Goal: Information Seeking & Learning: Learn about a topic

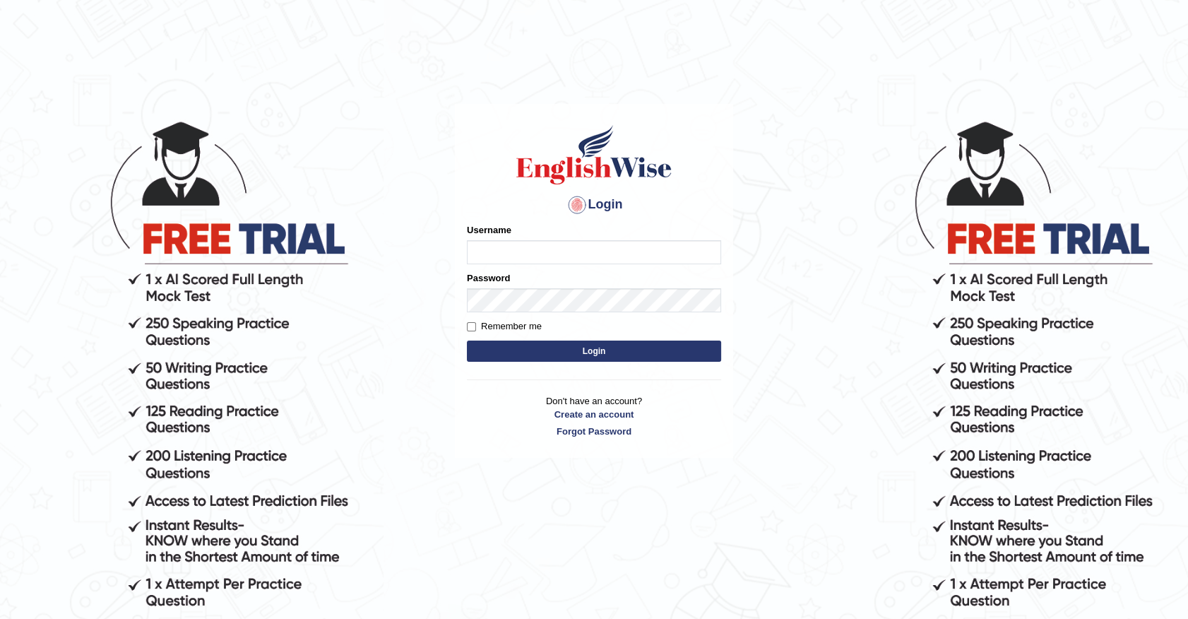
type input "b"
type input "[PERSON_NAME]"
click at [607, 362] on button "Login" at bounding box center [594, 350] width 254 height 21
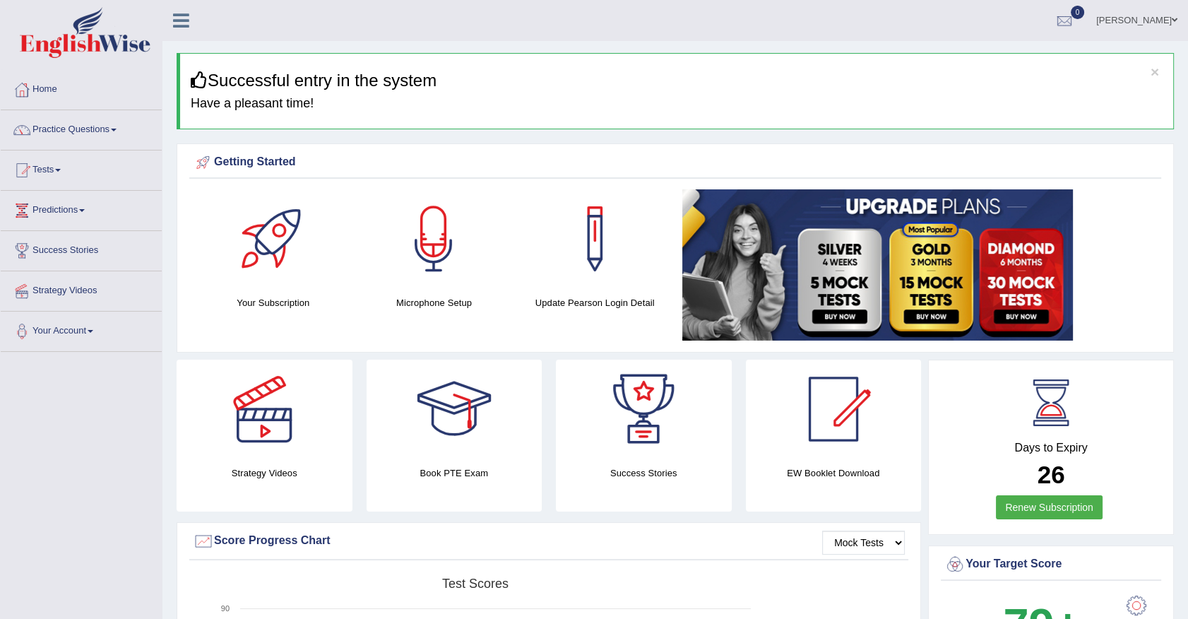
click at [116, 130] on span at bounding box center [114, 130] width 6 height 3
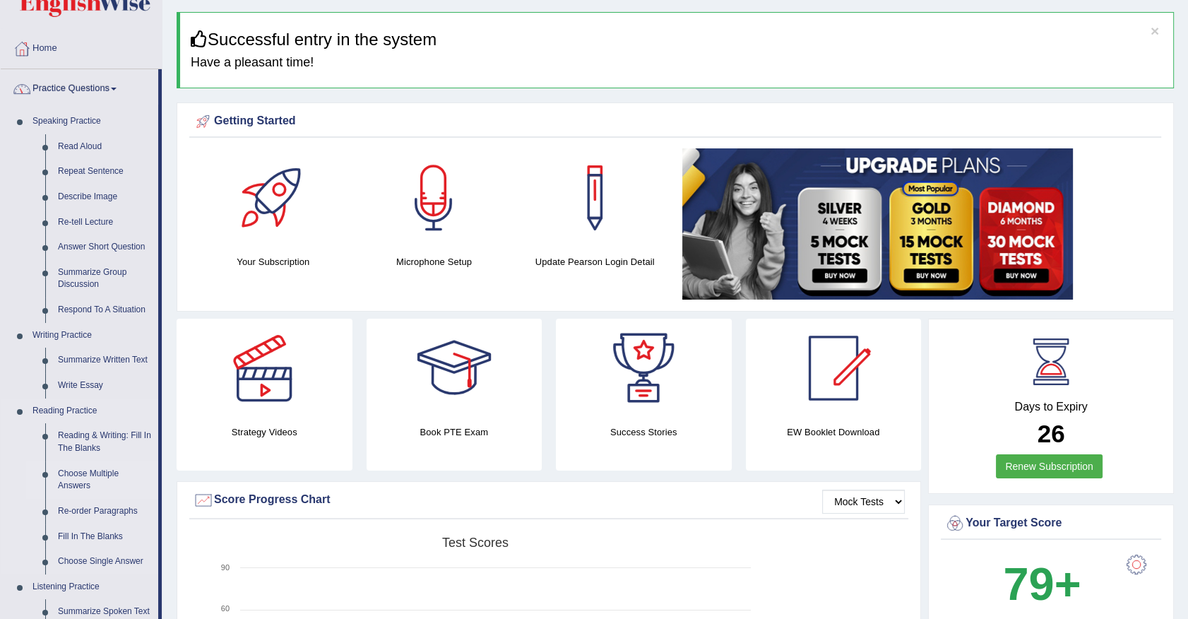
scroll to position [64, 0]
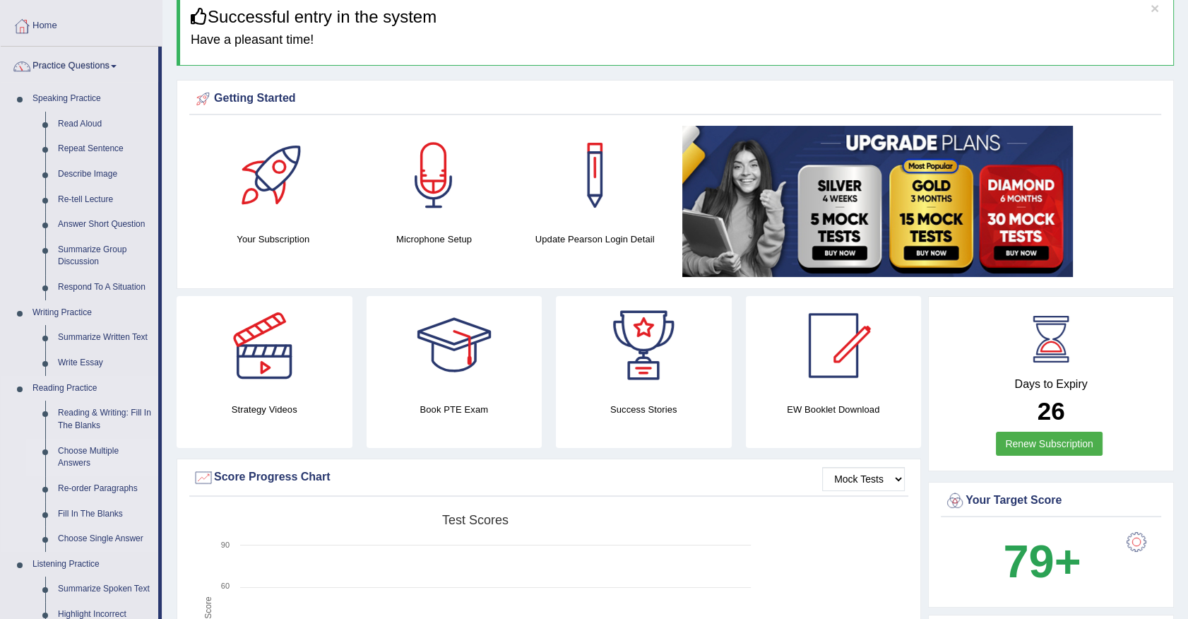
click at [85, 452] on link "Choose Multiple Answers" at bounding box center [105, 457] width 107 height 37
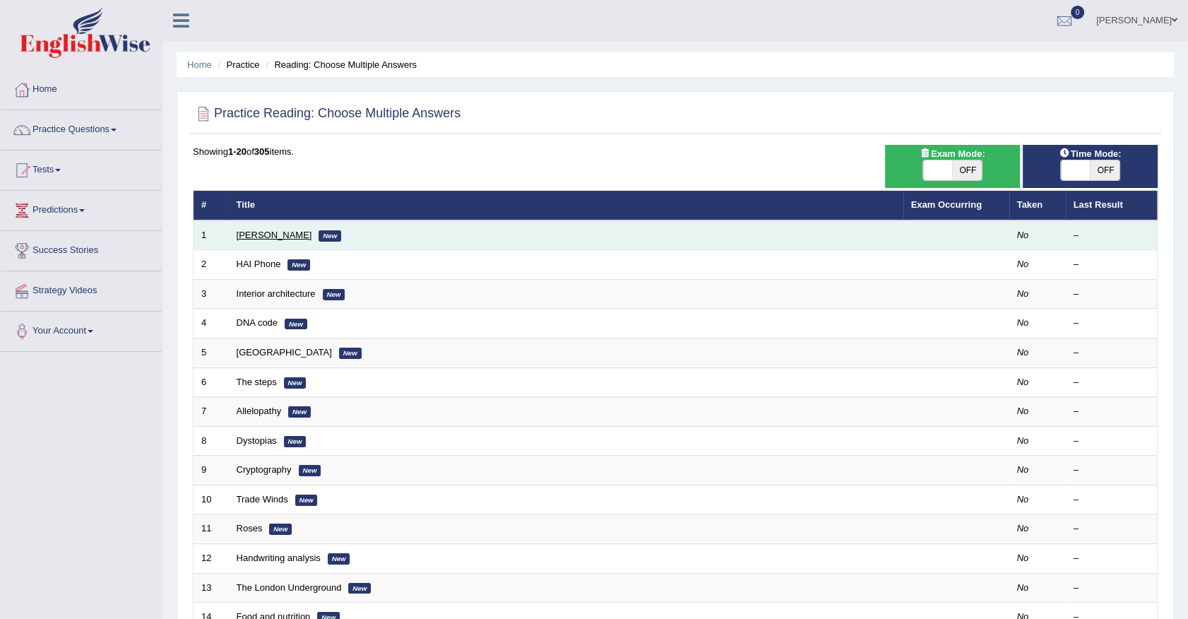
click at [267, 236] on link "Damian Scarf" at bounding box center [275, 235] width 76 height 11
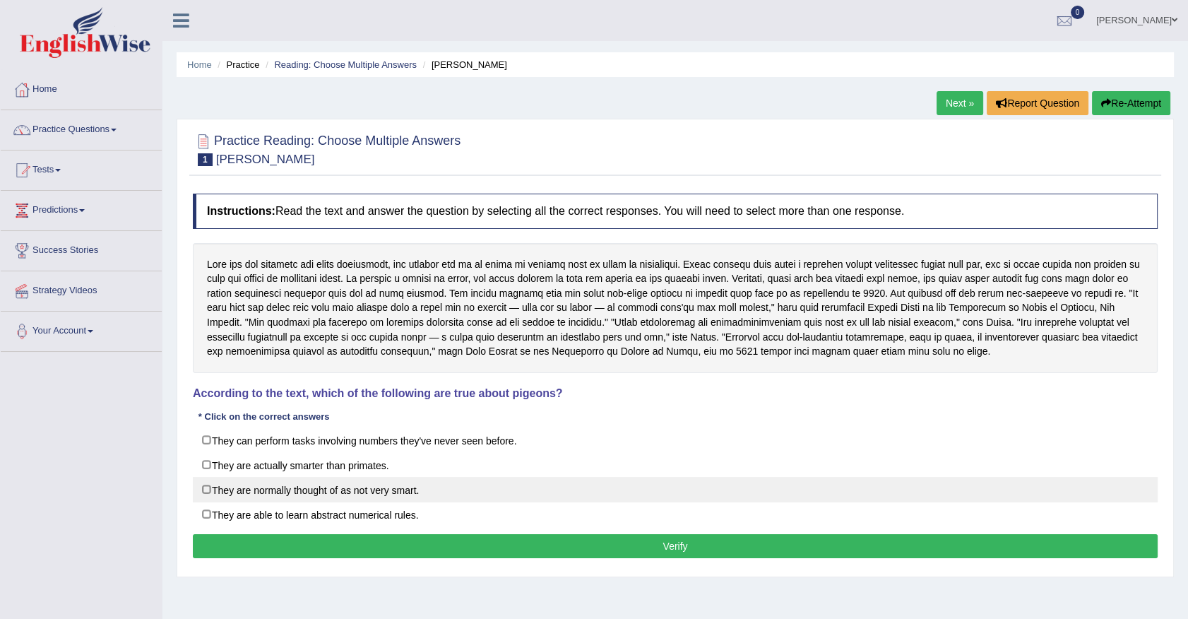
click at [207, 487] on label "They are normally thought of as not very smart." at bounding box center [675, 489] width 965 height 25
checkbox input "true"
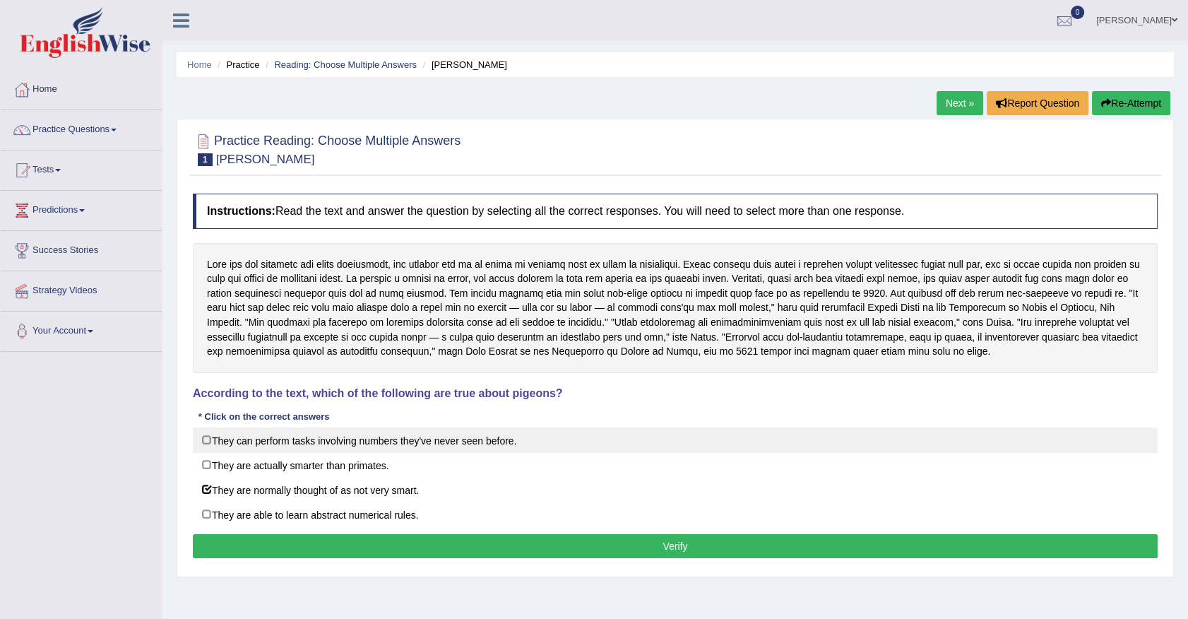
click at [205, 434] on label "They can perform tasks involving numbers they've never seen before." at bounding box center [675, 439] width 965 height 25
checkbox input "true"
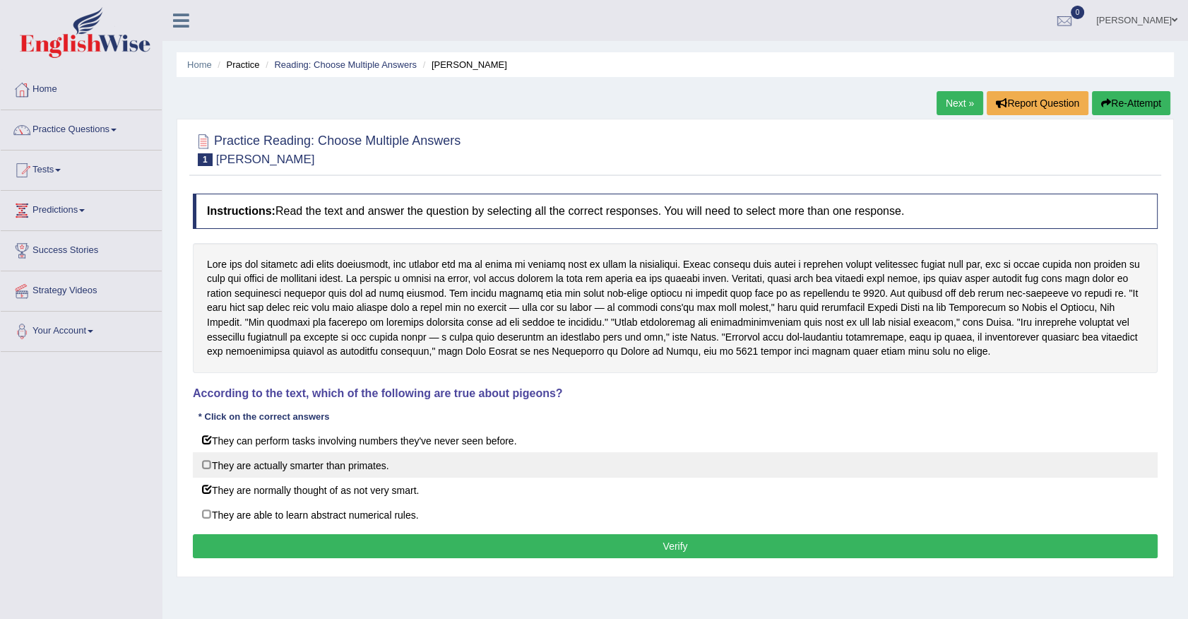
click at [206, 460] on label "They are actually smarter than primates." at bounding box center [675, 464] width 965 height 25
checkbox input "true"
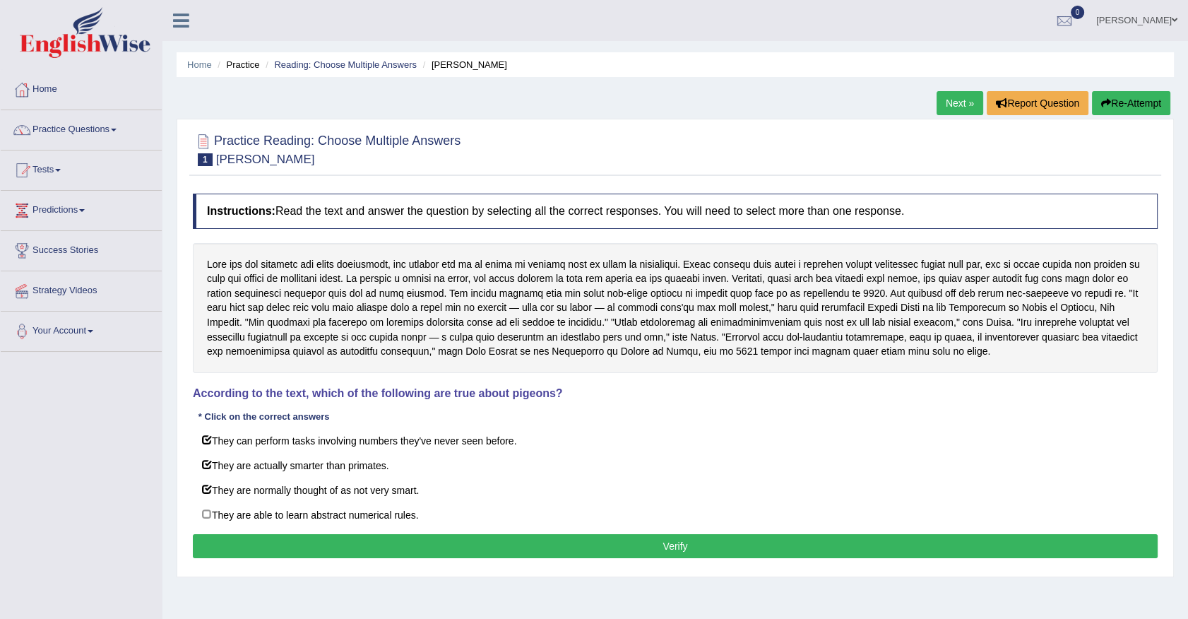
click at [677, 549] on button "Verify" at bounding box center [675, 546] width 965 height 24
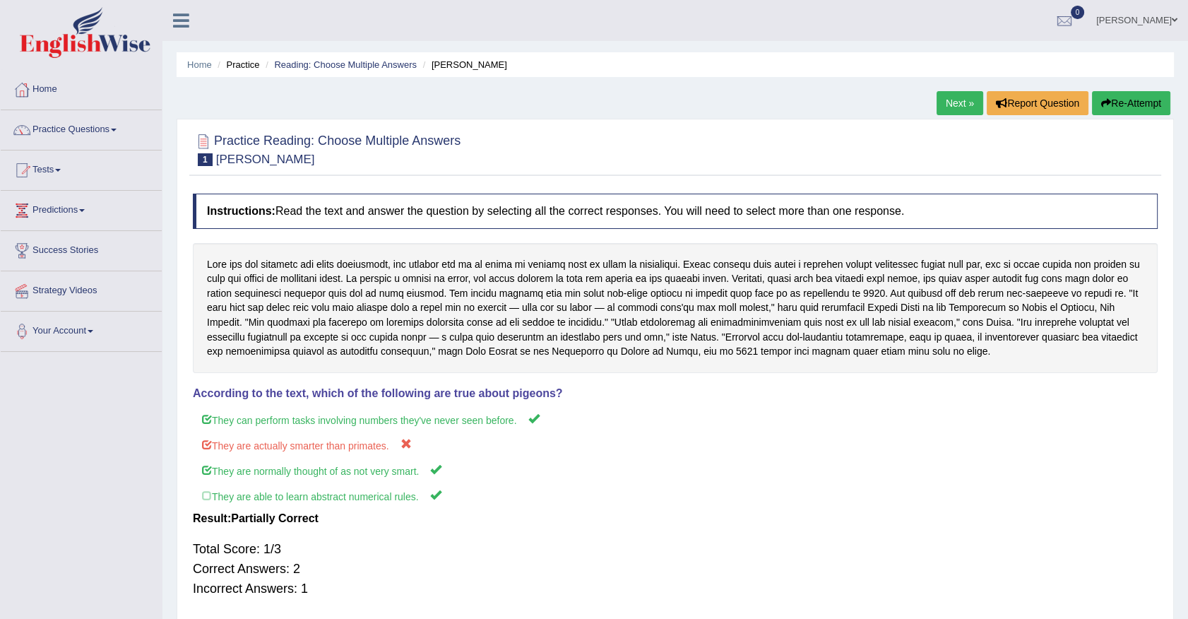
click at [948, 102] on link "Next »" at bounding box center [959, 103] width 47 height 24
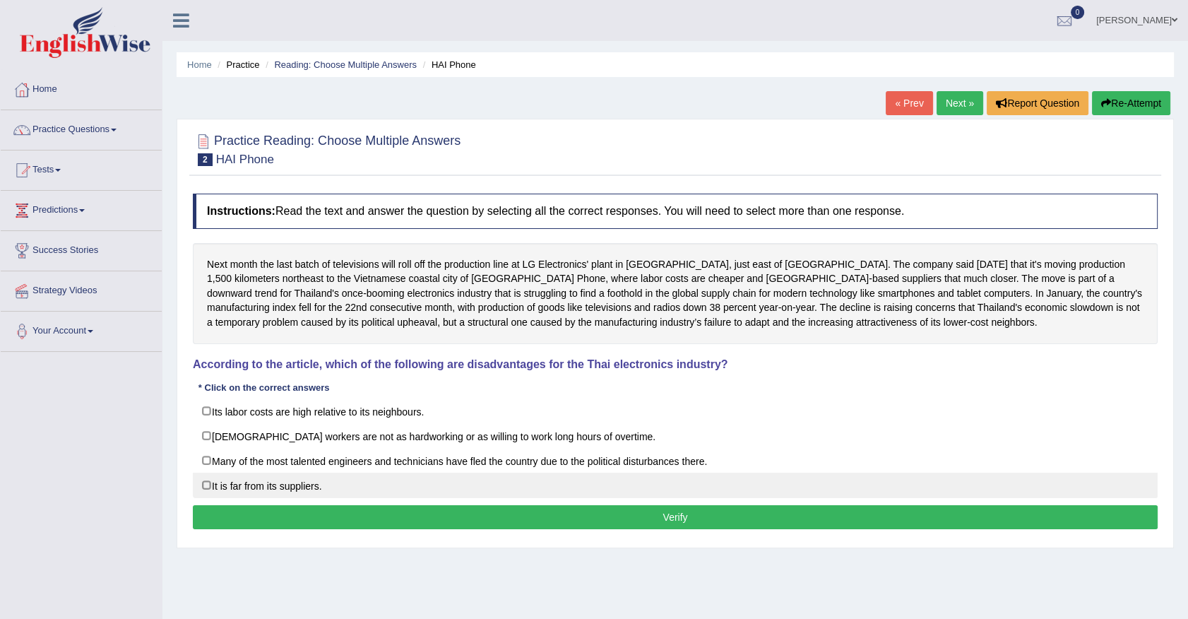
click at [205, 484] on label "It is far from its suppliers." at bounding box center [675, 484] width 965 height 25
checkbox input "true"
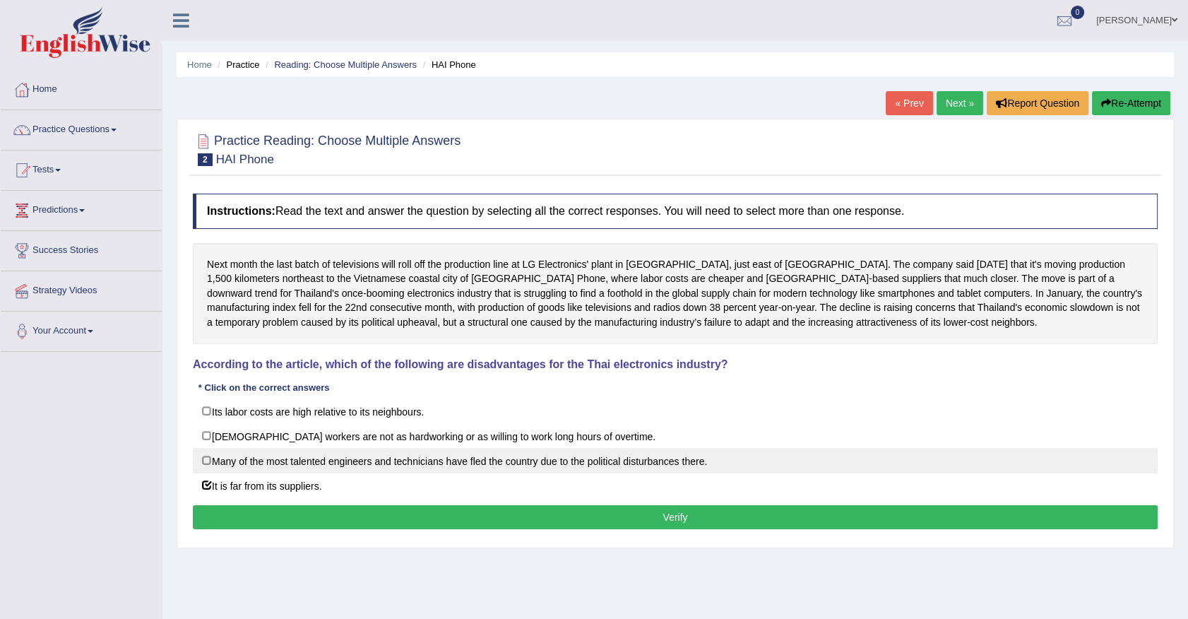
click at [208, 459] on label "Many of the most talented engineers and technicians have fled the country due t…" at bounding box center [675, 460] width 965 height 25
checkbox input "true"
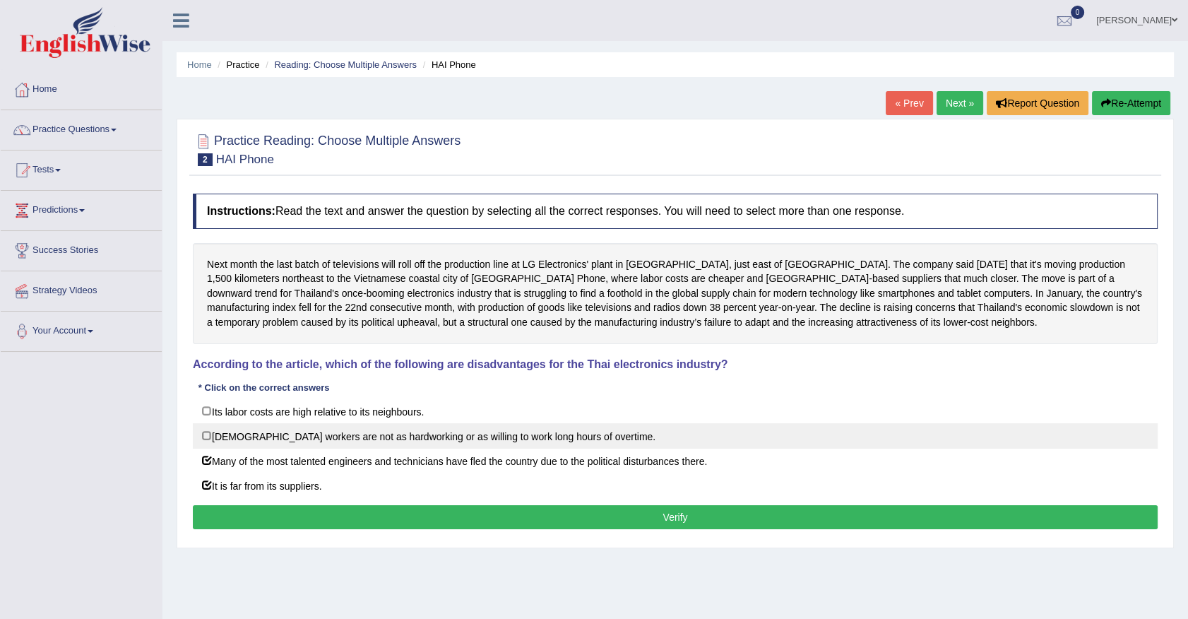
click at [208, 432] on label "[DEMOGRAPHIC_DATA] workers are not as hardworking or as willing to work long ho…" at bounding box center [675, 435] width 965 height 25
checkbox input "true"
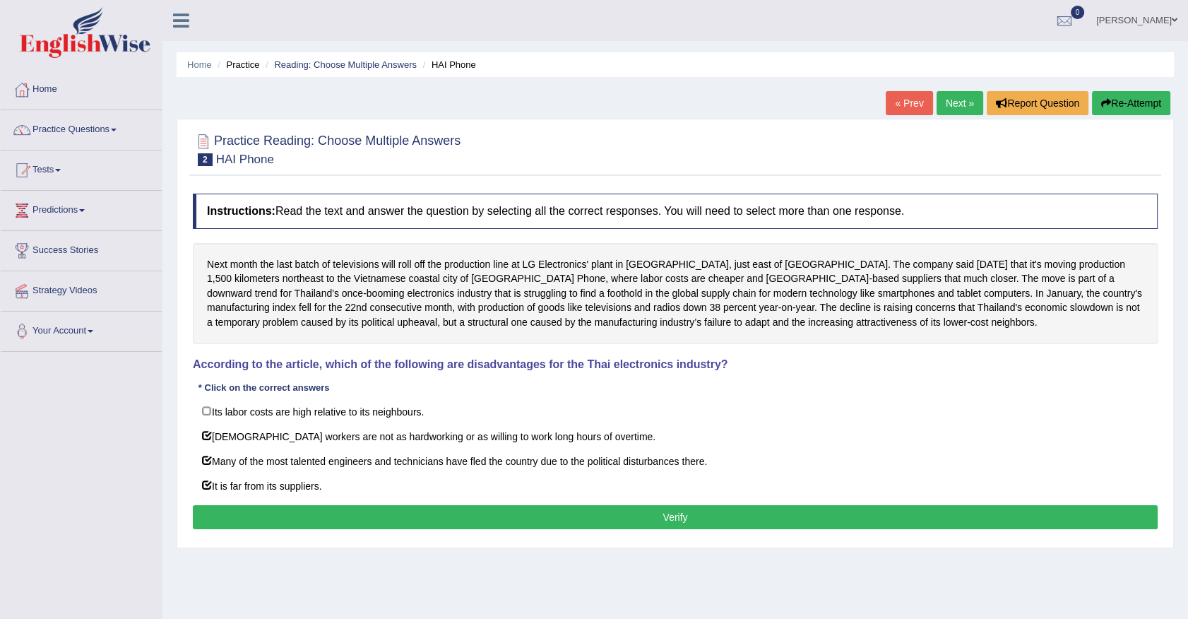
click at [638, 511] on button "Verify" at bounding box center [675, 517] width 965 height 24
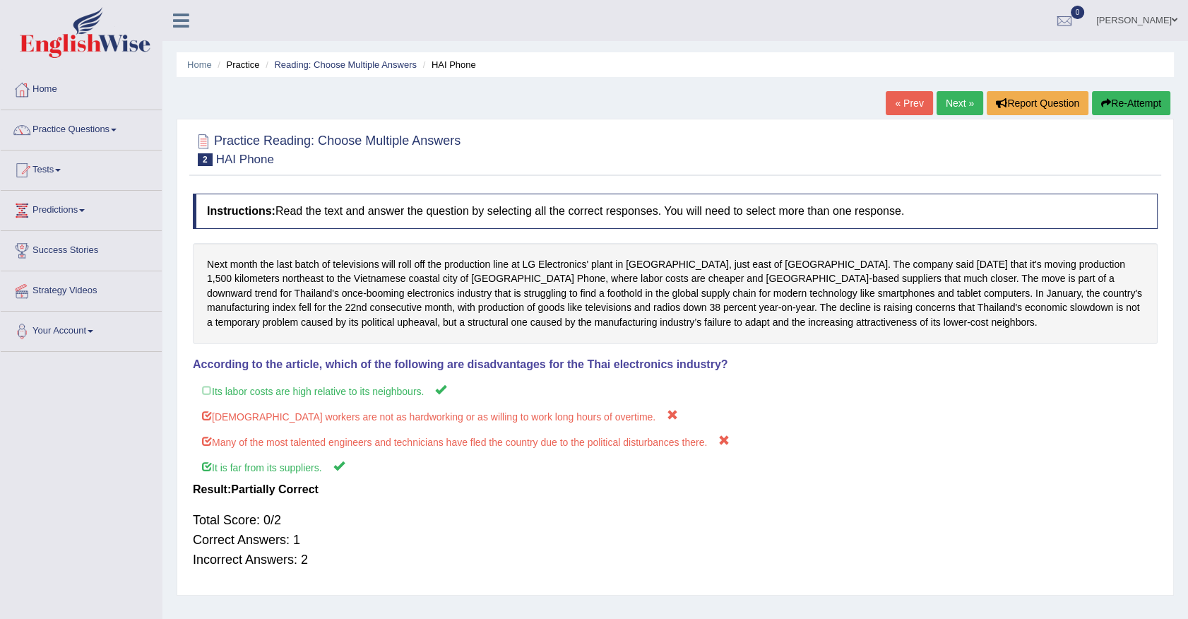
click at [902, 102] on link "« Prev" at bounding box center [909, 103] width 47 height 24
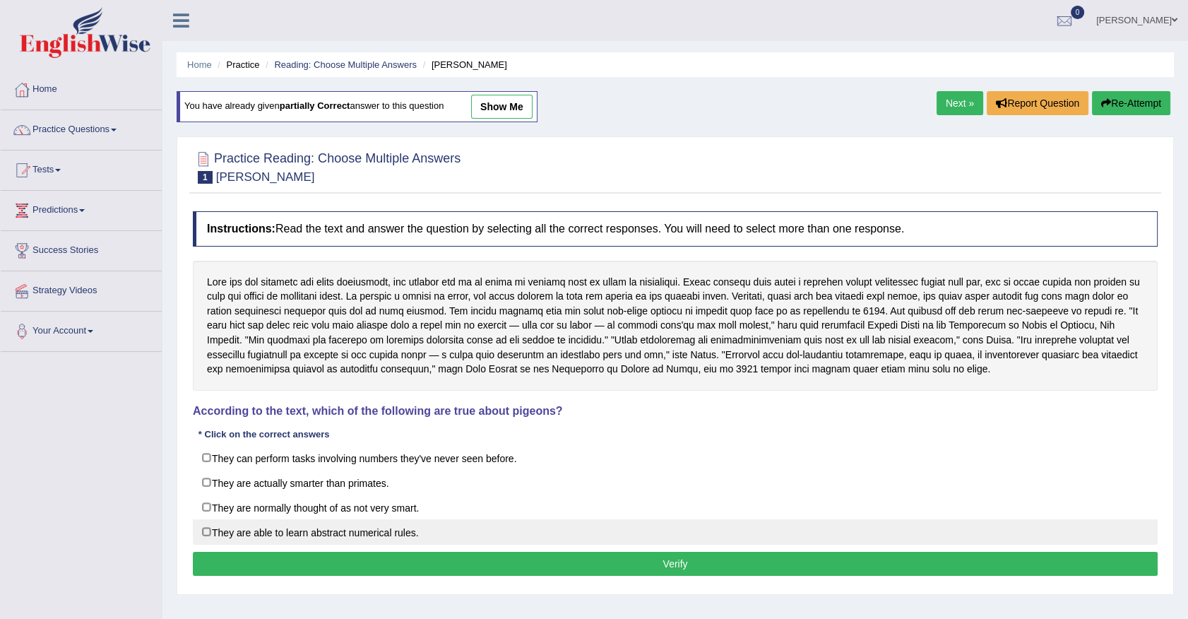
click at [205, 528] on label "They are able to learn abstract numerical rules." at bounding box center [675, 531] width 965 height 25
checkbox input "true"
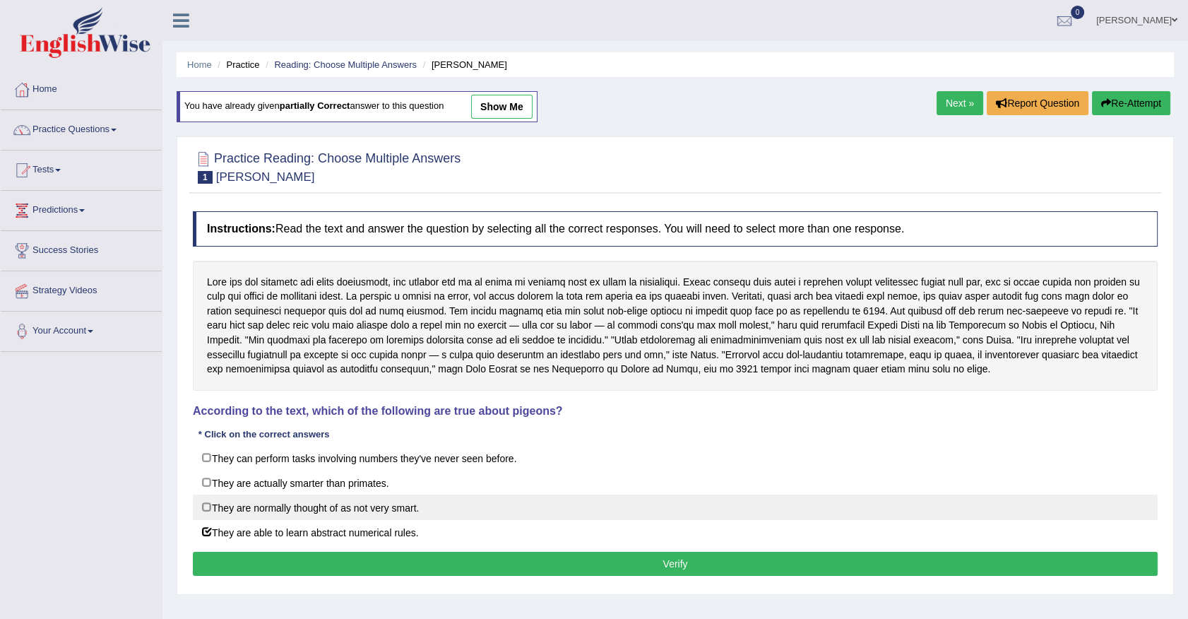
click at [206, 504] on label "They are normally thought of as not very smart." at bounding box center [675, 506] width 965 height 25
checkbox input "true"
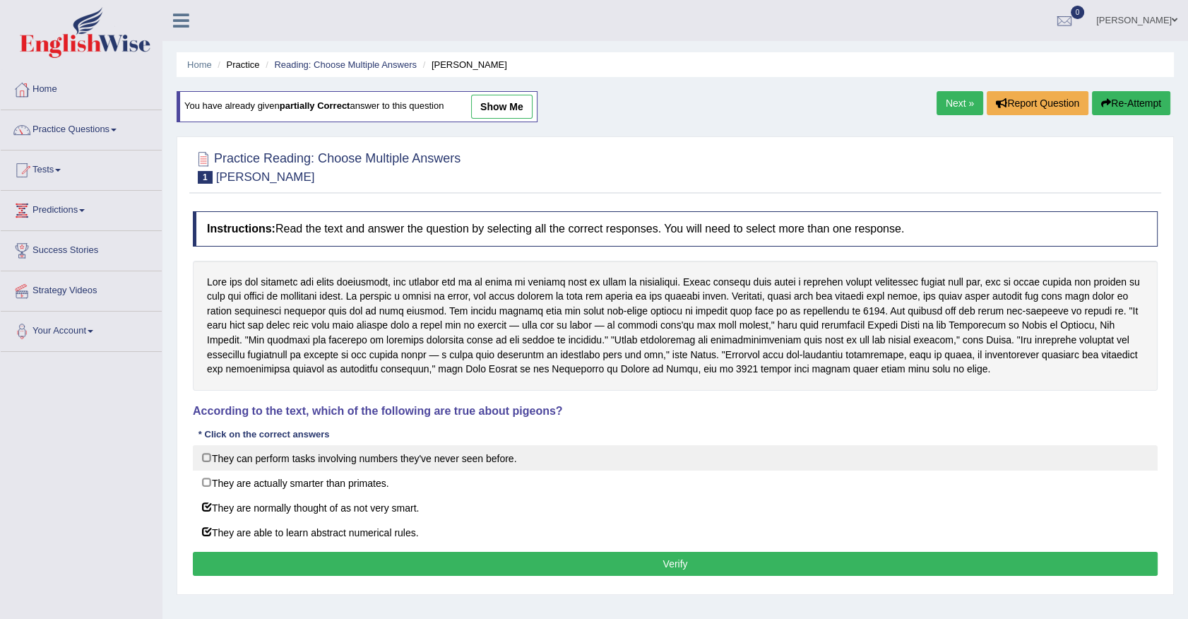
click at [210, 456] on label "They can perform tasks involving numbers they've never seen before." at bounding box center [675, 457] width 965 height 25
checkbox input "true"
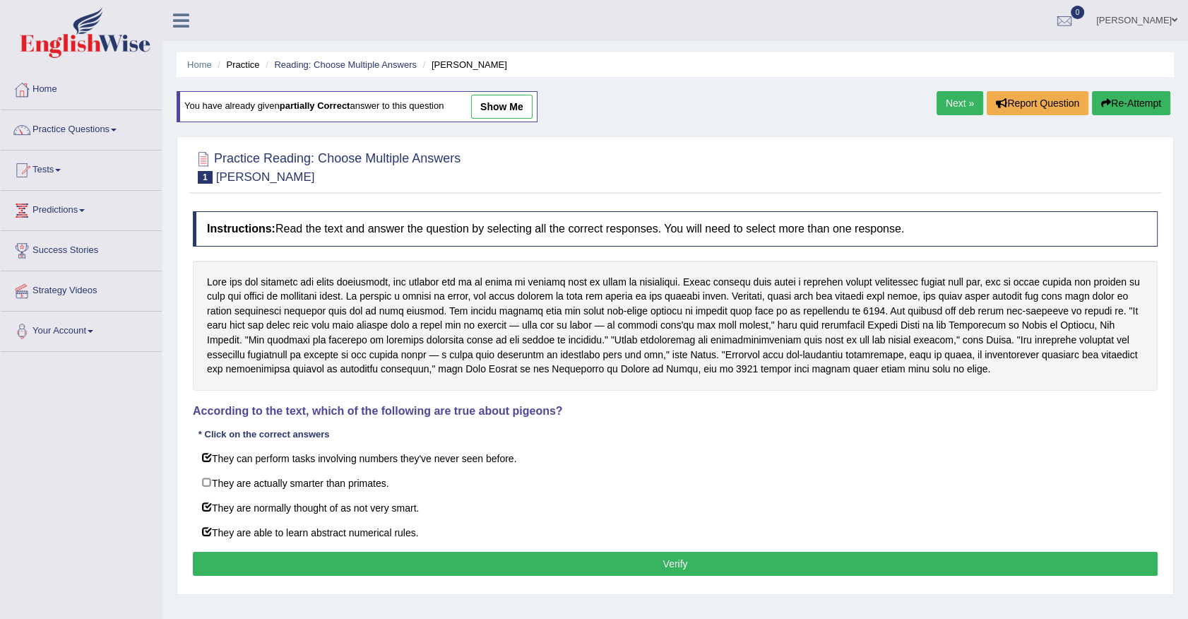
click at [658, 564] on button "Verify" at bounding box center [675, 564] width 965 height 24
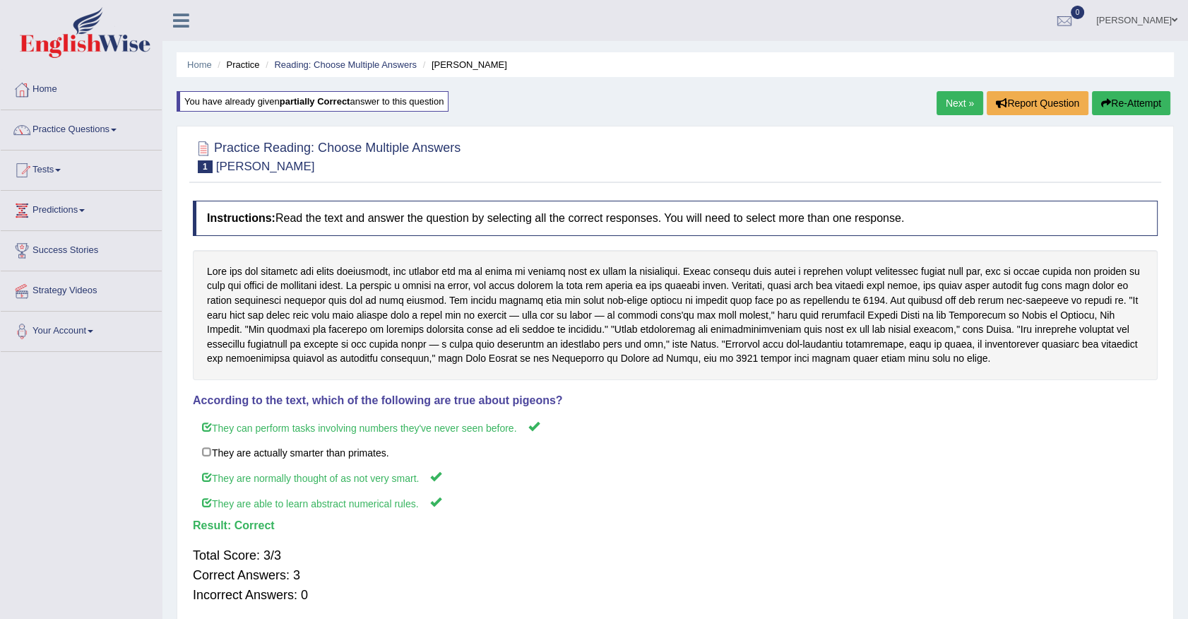
click at [965, 102] on link "Next »" at bounding box center [959, 103] width 47 height 24
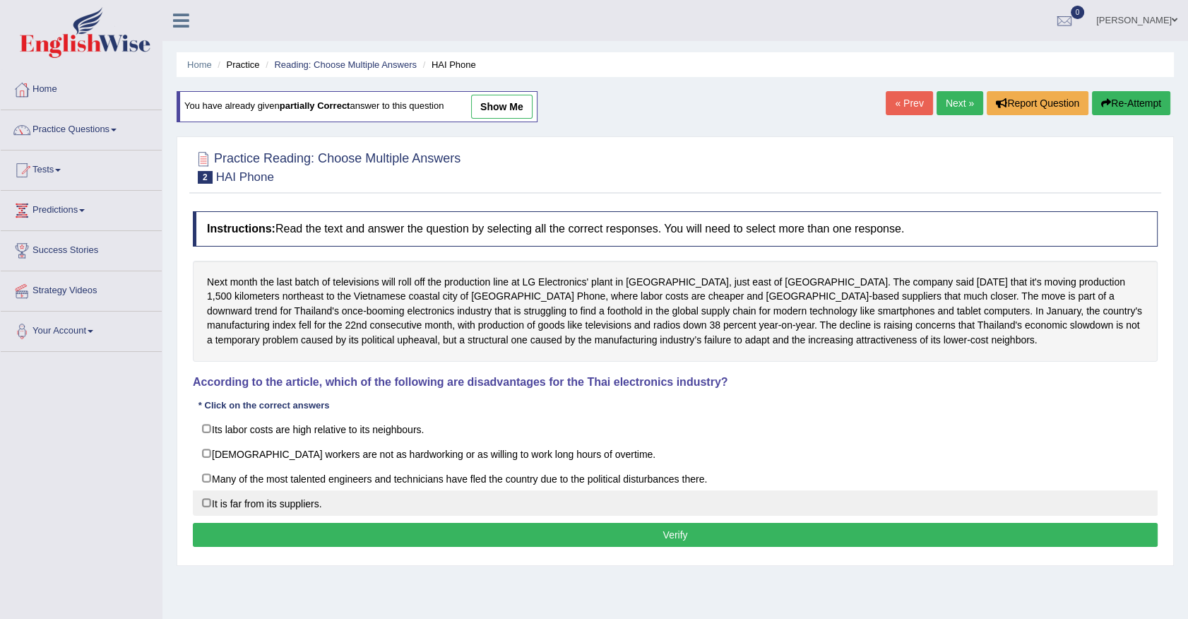
click at [210, 502] on label "It is far from its suppliers." at bounding box center [675, 502] width 965 height 25
checkbox input "true"
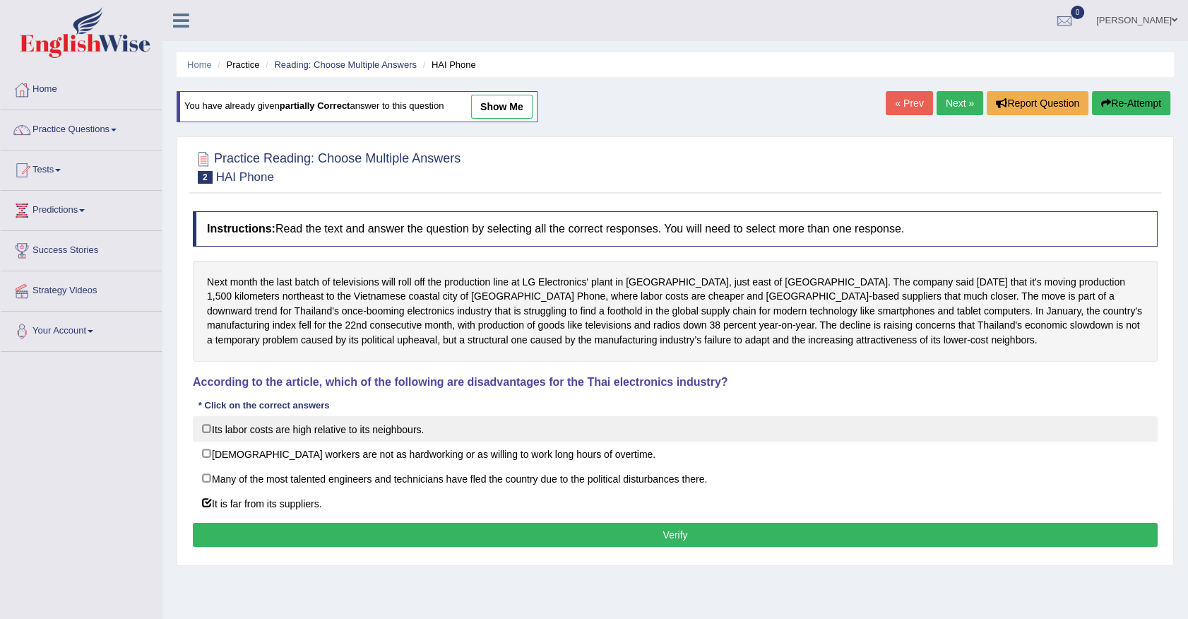
click at [206, 425] on label "Its labor costs are high relative to its neighbours." at bounding box center [675, 428] width 965 height 25
checkbox input "true"
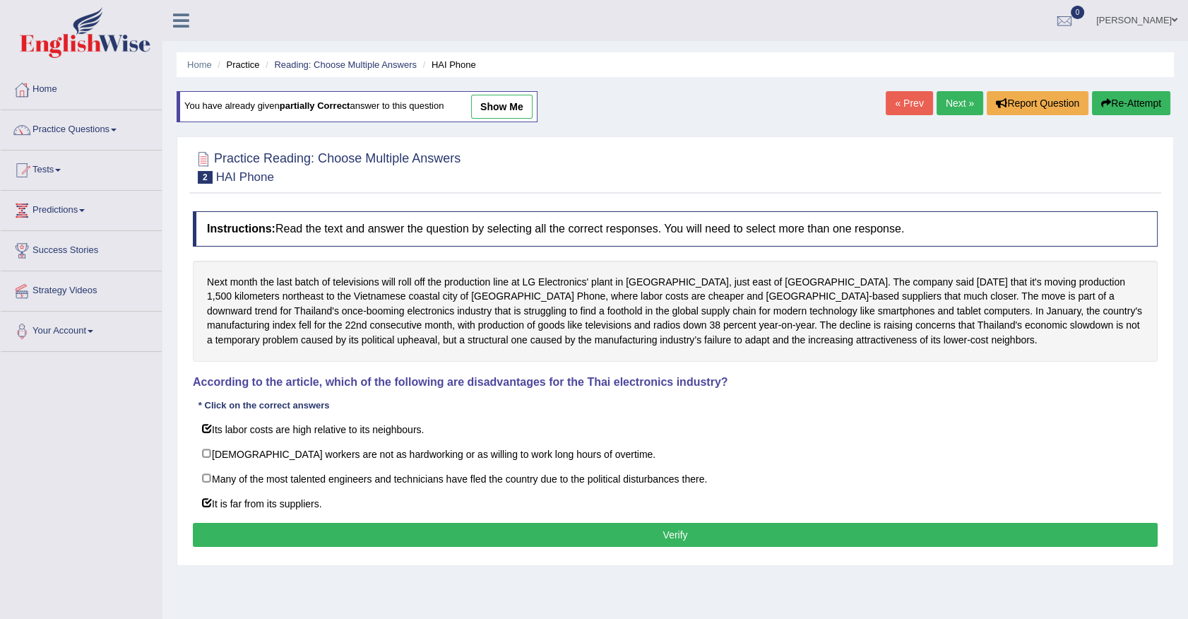
click at [612, 526] on button "Verify" at bounding box center [675, 535] width 965 height 24
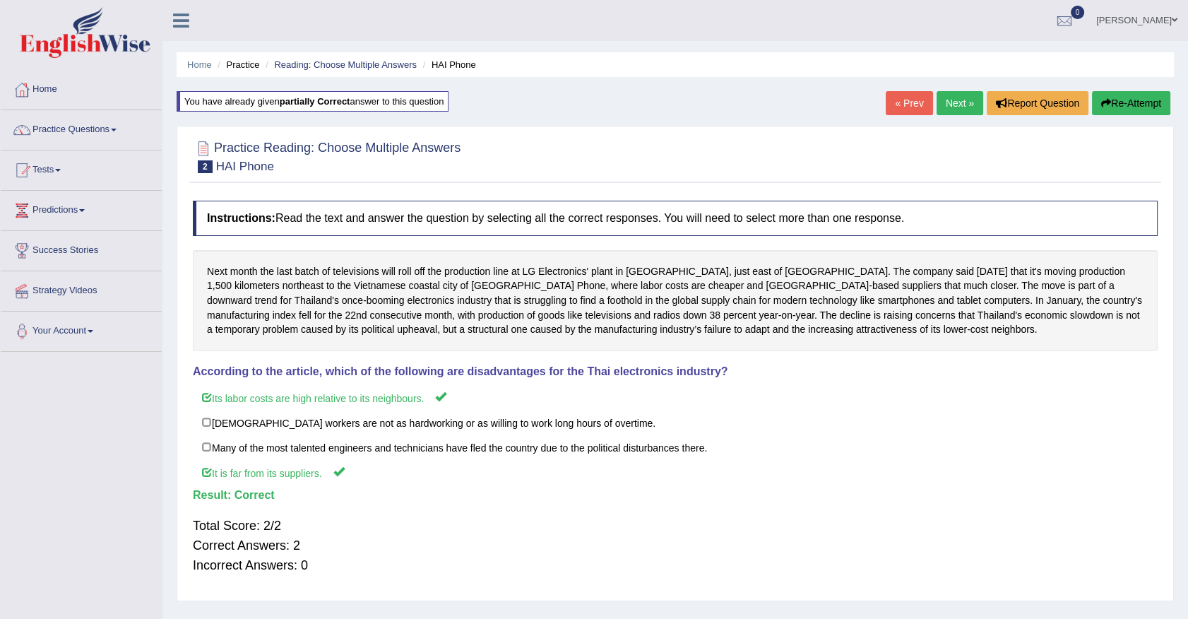
click at [956, 102] on link "Next »" at bounding box center [959, 103] width 47 height 24
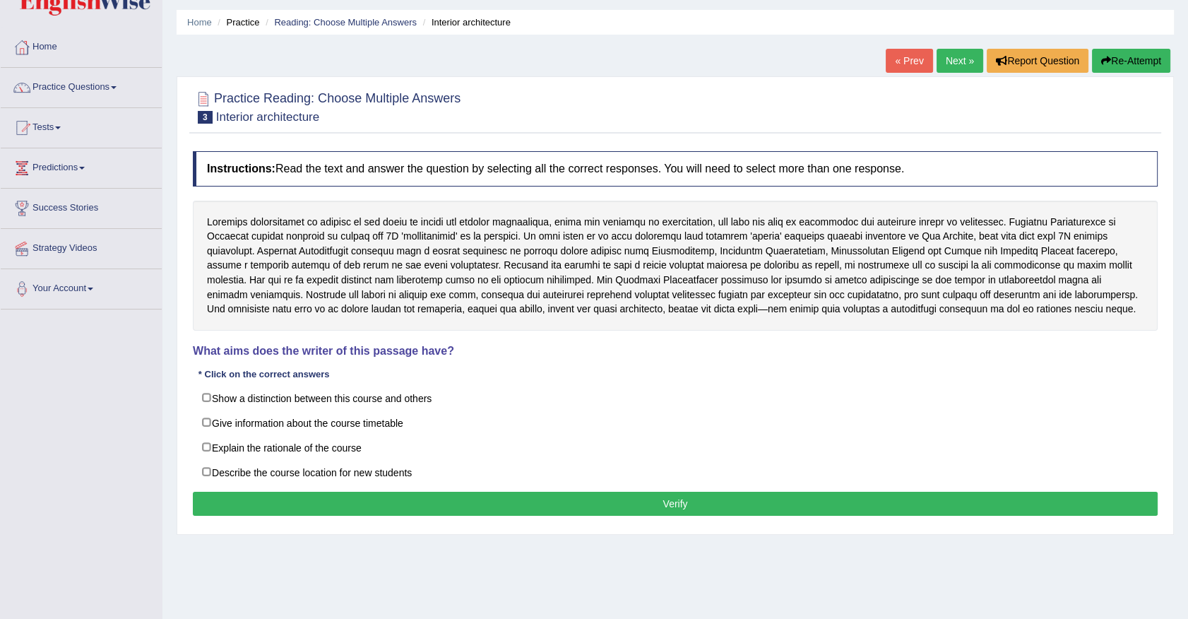
scroll to position [64, 0]
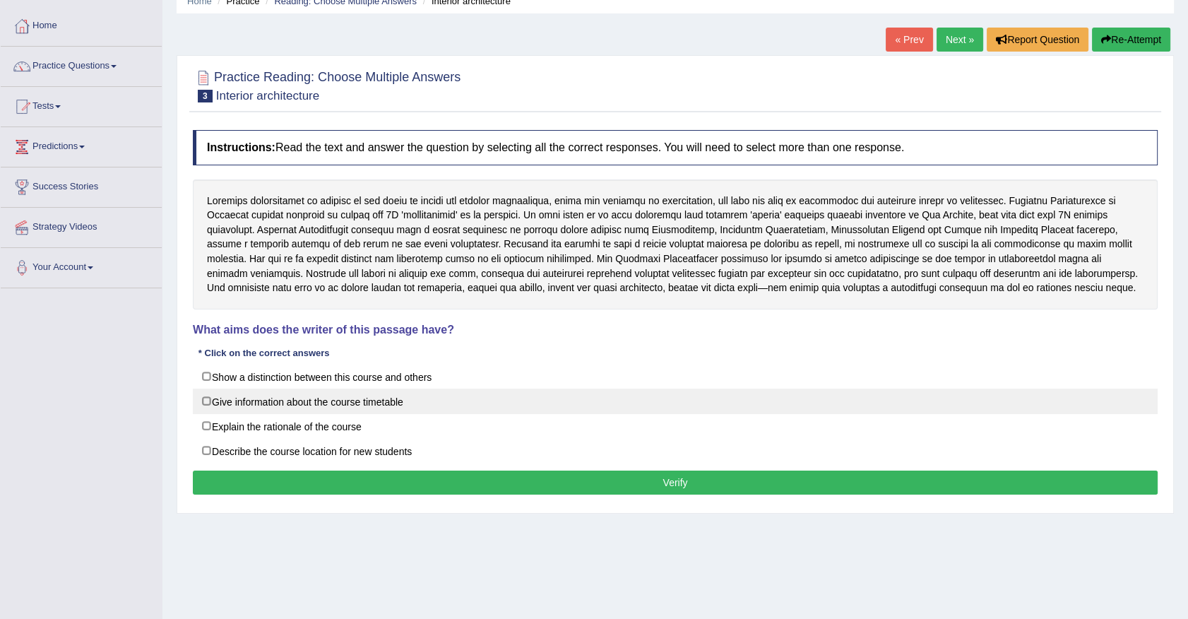
click at [204, 399] on label "Give information about the course timetable" at bounding box center [675, 400] width 965 height 25
checkbox input "true"
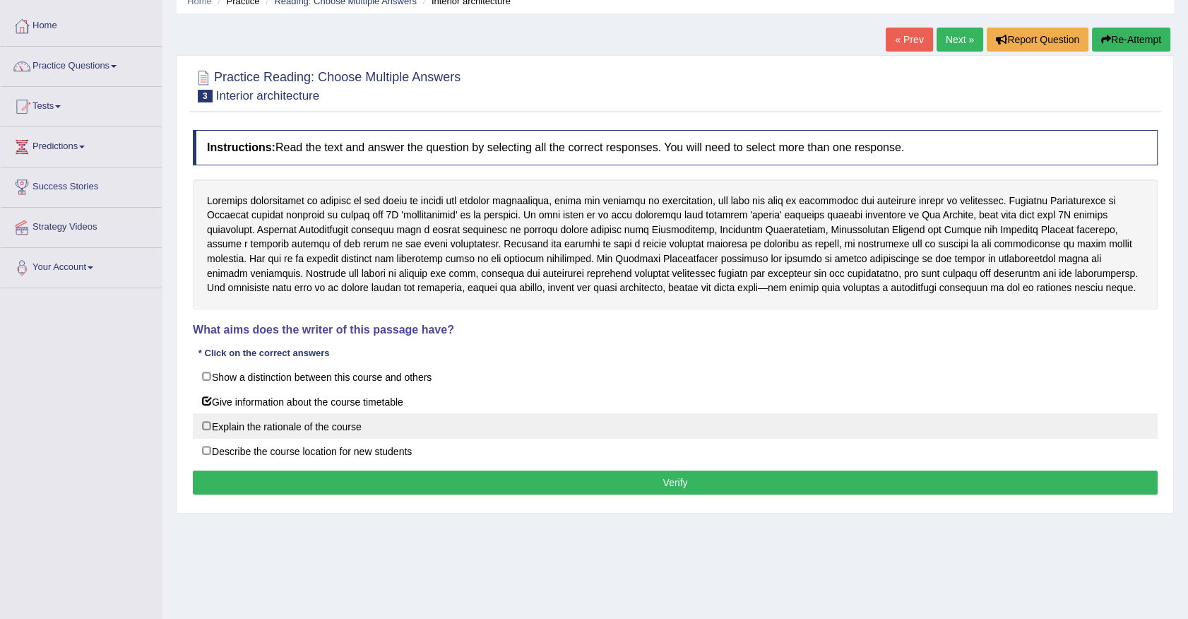
click at [210, 422] on label "Explain the rationale of the course" at bounding box center [675, 425] width 965 height 25
checkbox input "true"
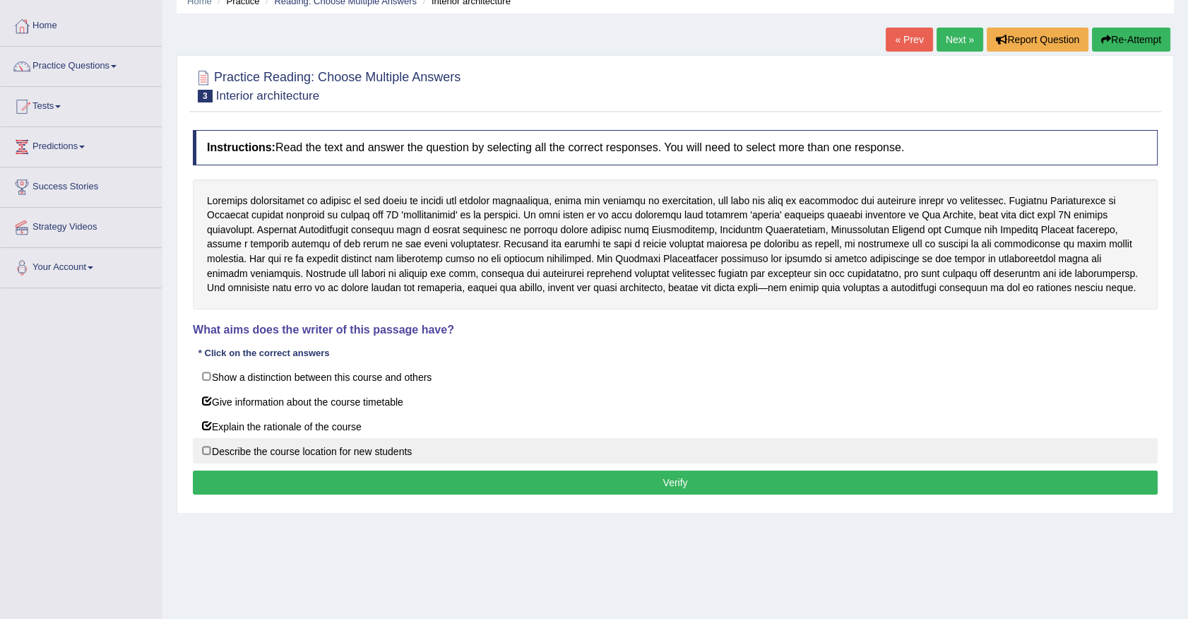
click at [207, 450] on label "Describe the course location for new students" at bounding box center [675, 450] width 965 height 25
checkbox input "true"
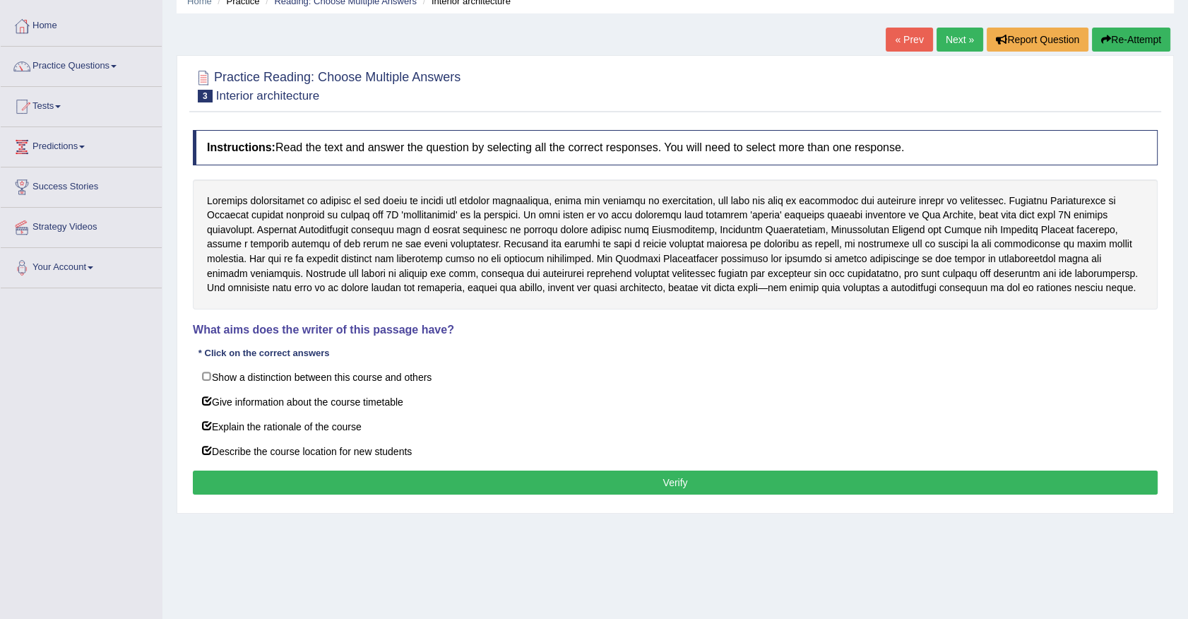
click at [375, 477] on button "Verify" at bounding box center [675, 482] width 965 height 24
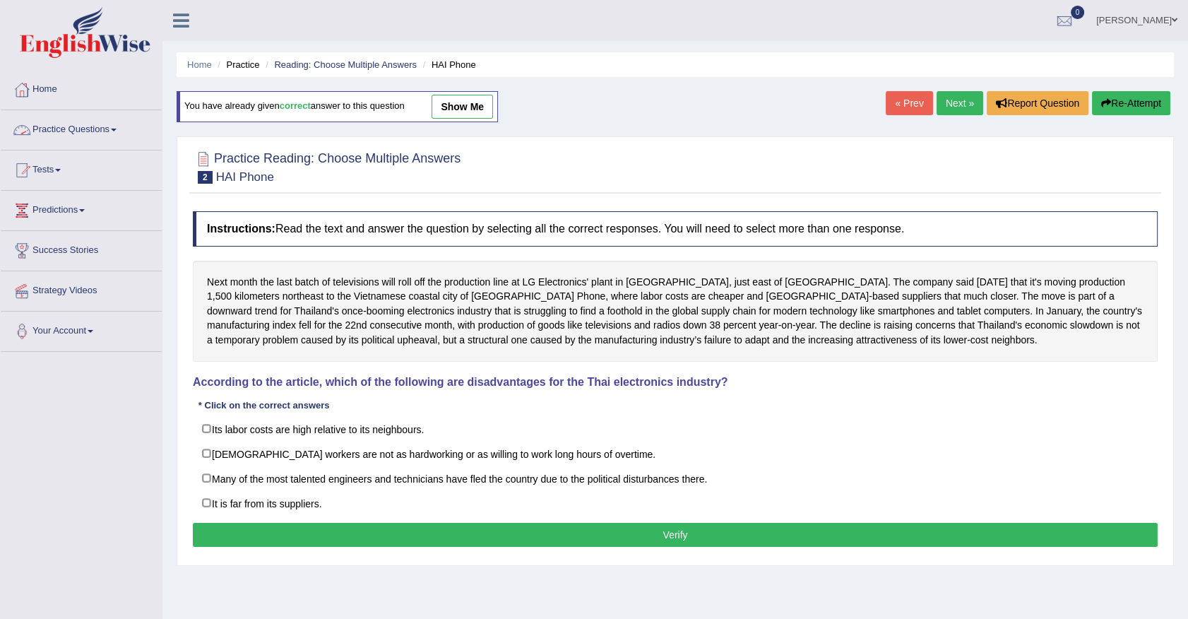
click at [56, 93] on link "Home" at bounding box center [81, 87] width 161 height 35
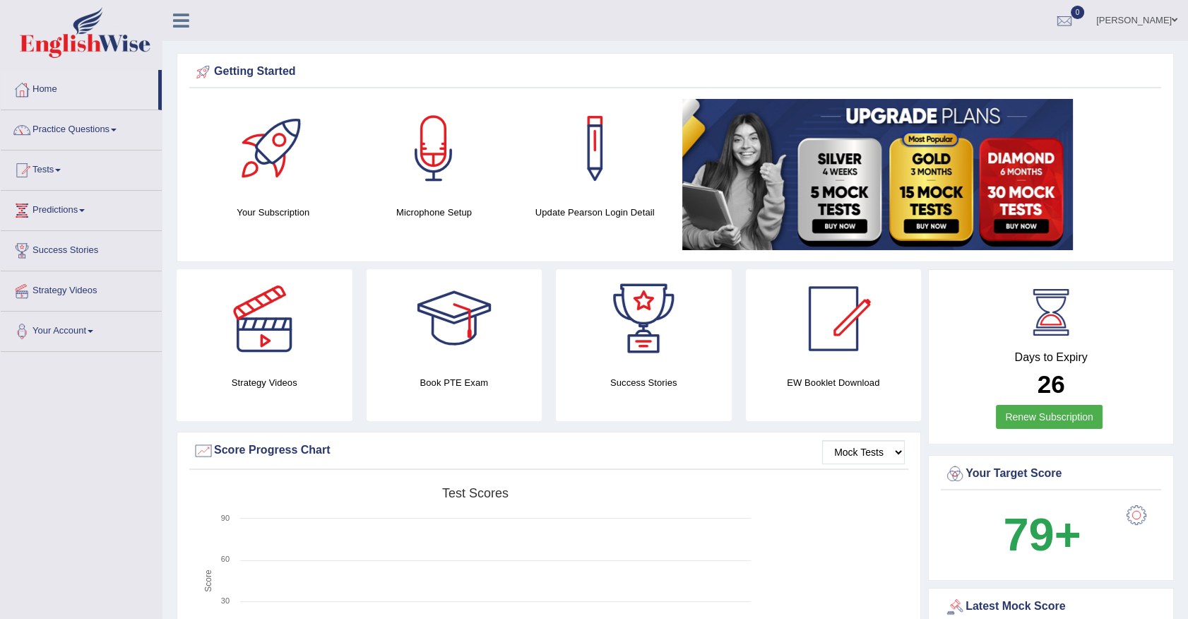
click at [1174, 23] on span at bounding box center [1175, 20] width 6 height 9
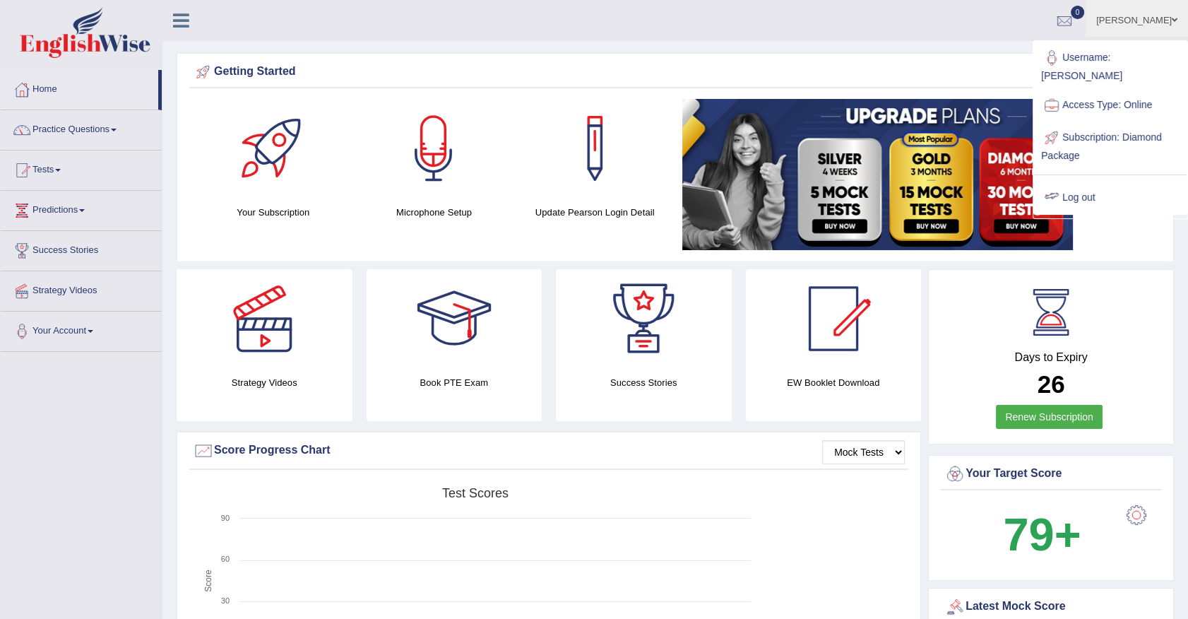
click at [1079, 182] on link "Log out" at bounding box center [1110, 198] width 153 height 32
